Goal: Obtain resource: Download file/media

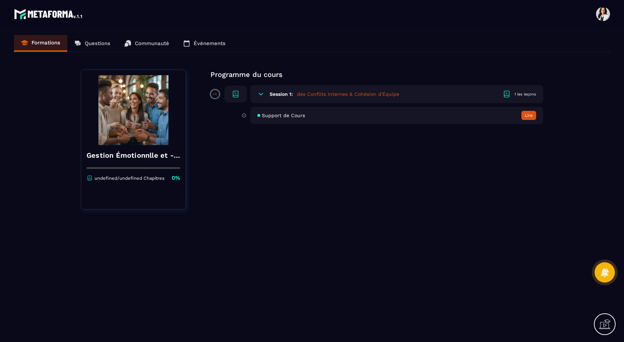
click at [305, 120] on div "Support de Cours Lire" at bounding box center [396, 116] width 293 height 18
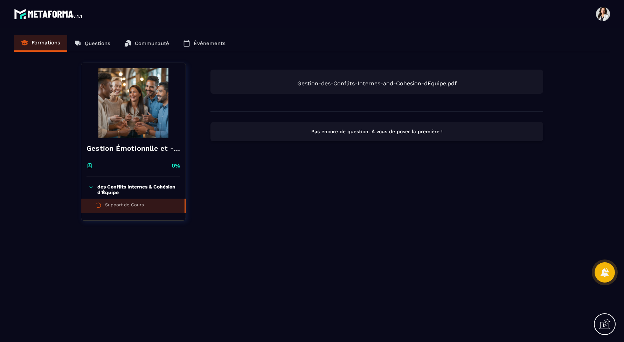
click at [329, 83] on span "Gestion-des-Conflits-Internes-and-Cohesion-dEquipe.pdf" at bounding box center [376, 83] width 319 height 7
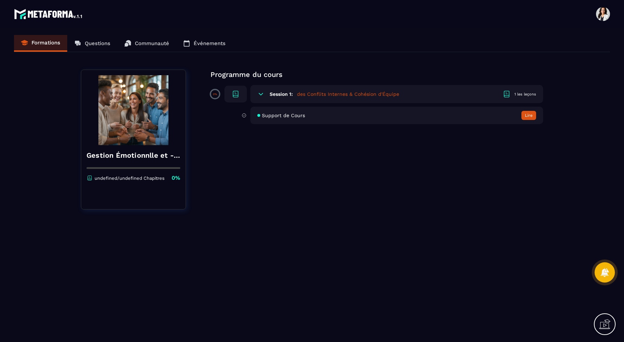
click at [516, 96] on div "1 les leçons" at bounding box center [525, 94] width 22 height 5
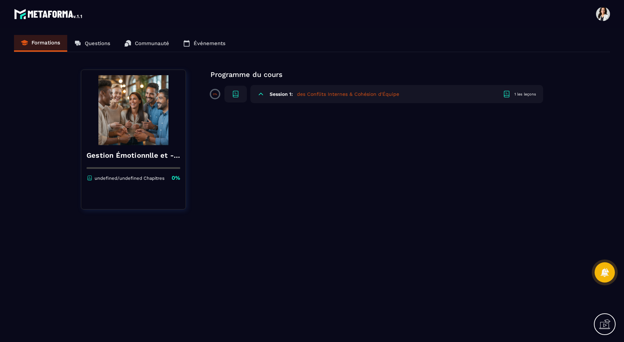
click at [516, 96] on div "1 les leçons" at bounding box center [525, 94] width 22 height 5
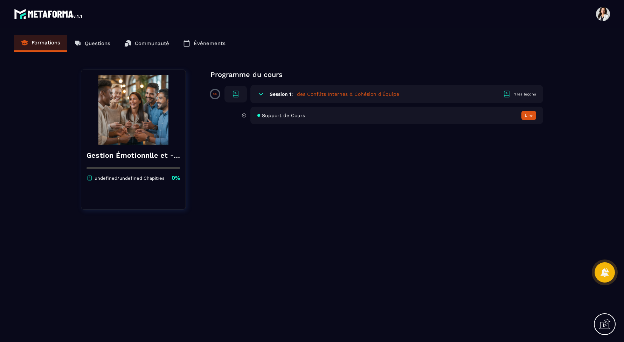
click at [237, 94] on icon at bounding box center [235, 94] width 8 height 8
